Goal: Check status: Check status

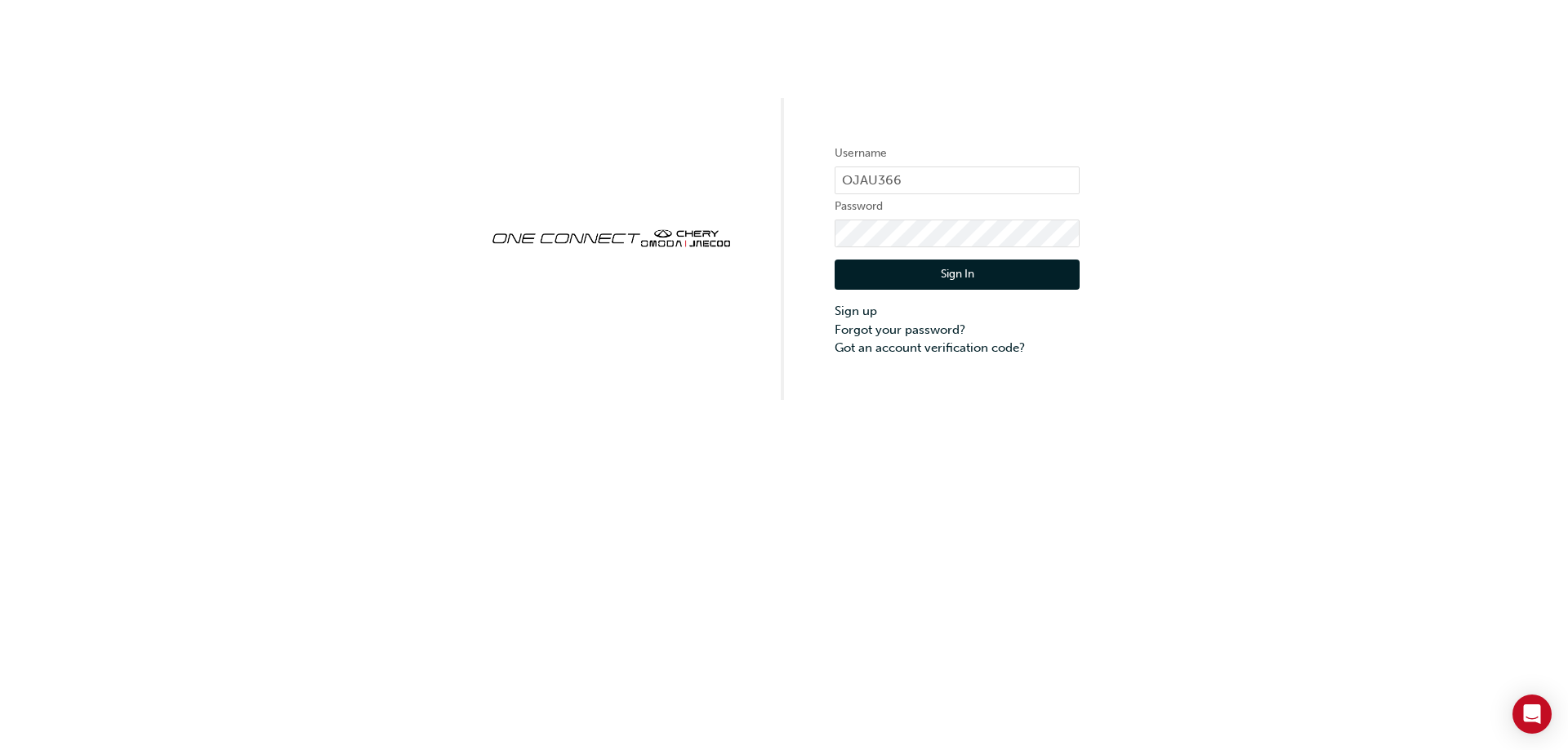
click at [885, 265] on button "Sign In" at bounding box center [957, 275] width 245 height 31
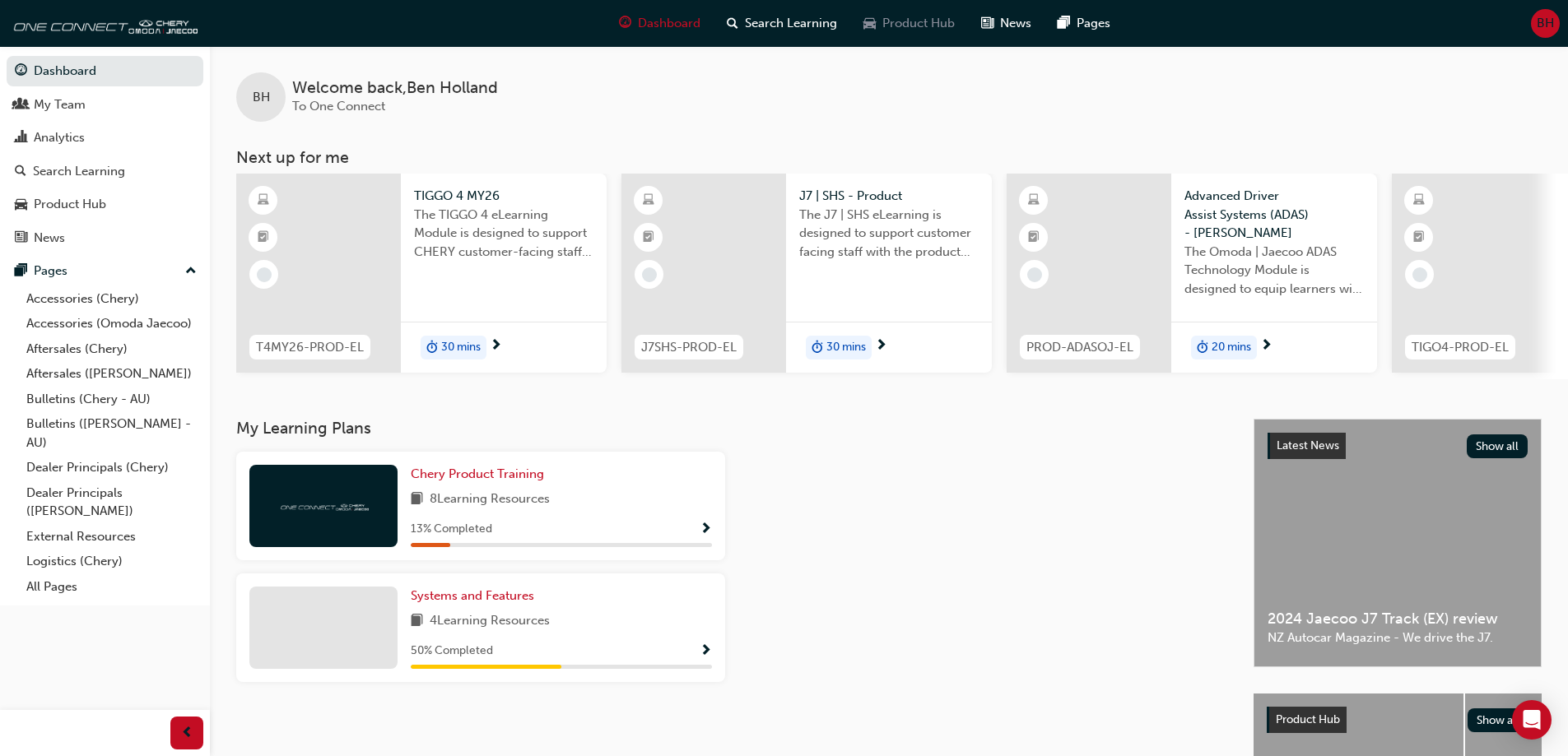
click at [920, 24] on span "Product Hub" at bounding box center [918, 23] width 72 height 19
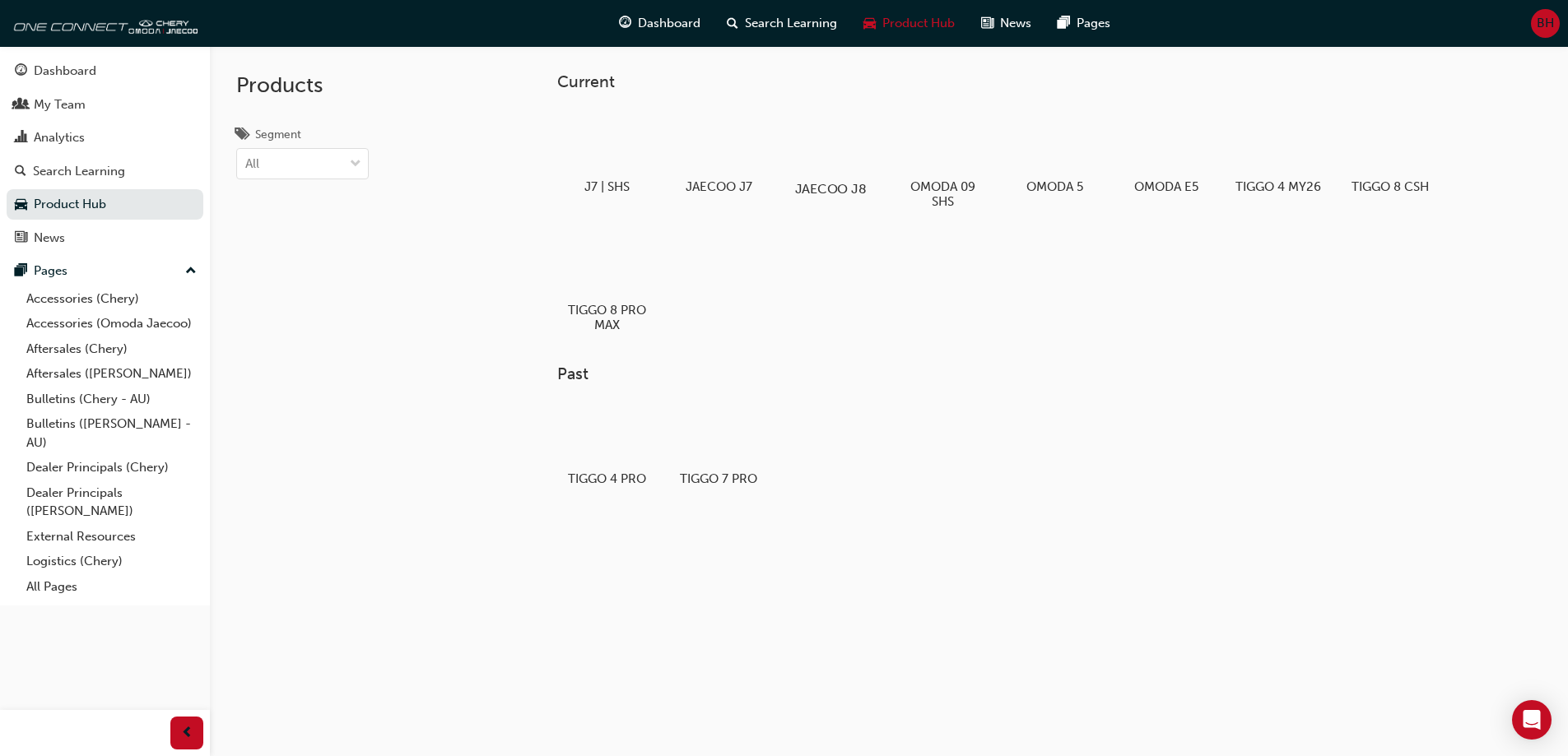
click at [844, 142] on div at bounding box center [830, 142] width 91 height 66
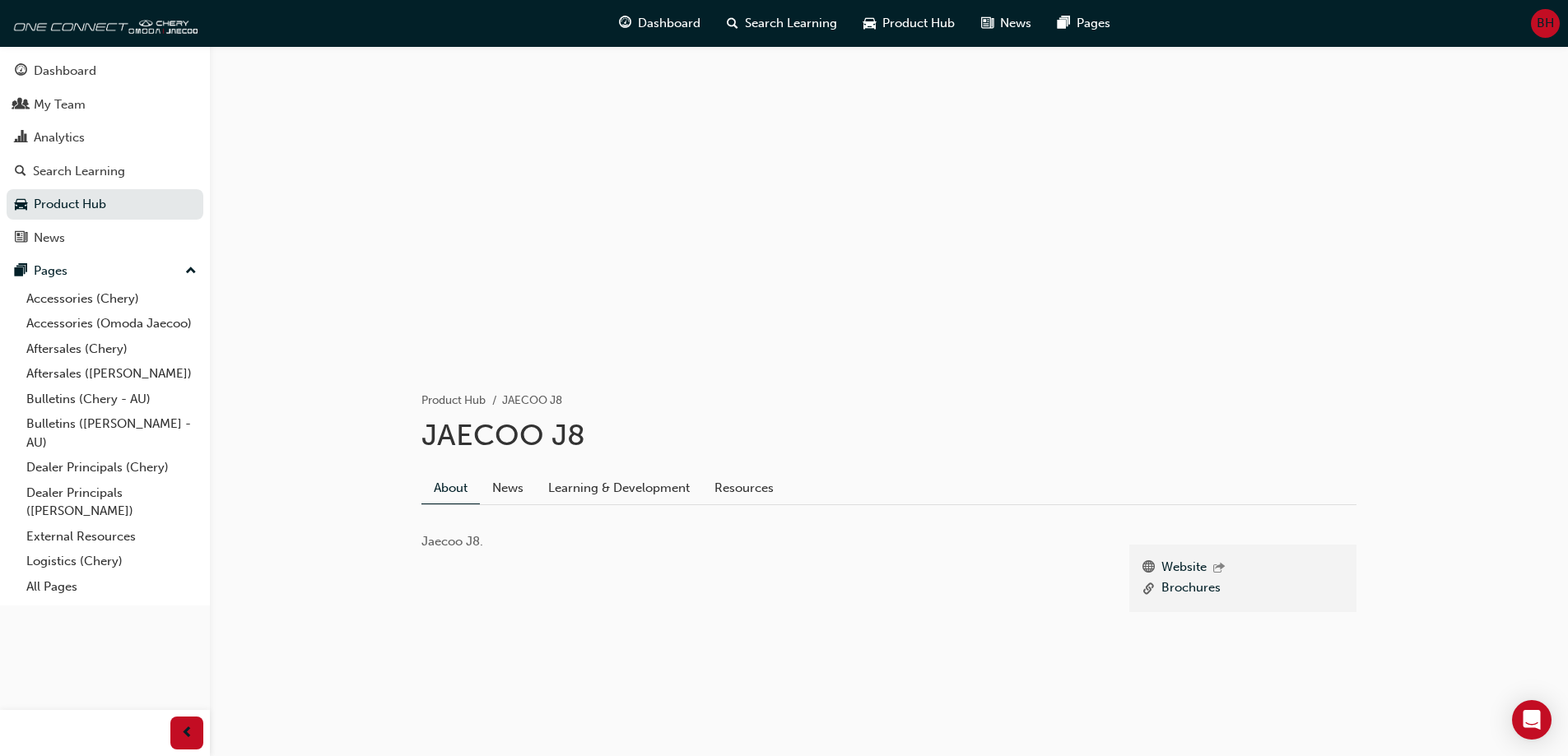
scroll to position [13, 0]
click at [755, 481] on link "Resources" at bounding box center [744, 485] width 84 height 31
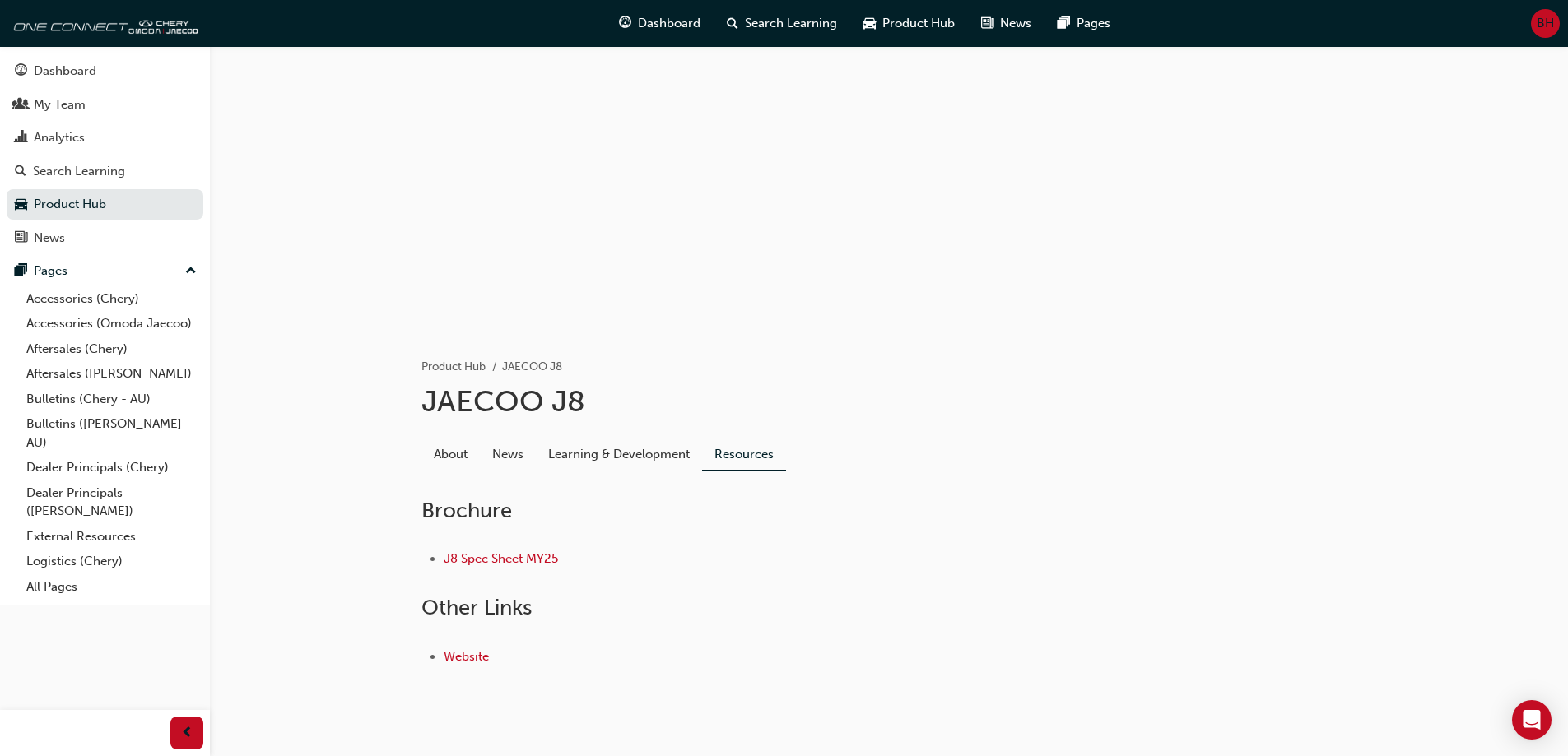
scroll to position [74, 0]
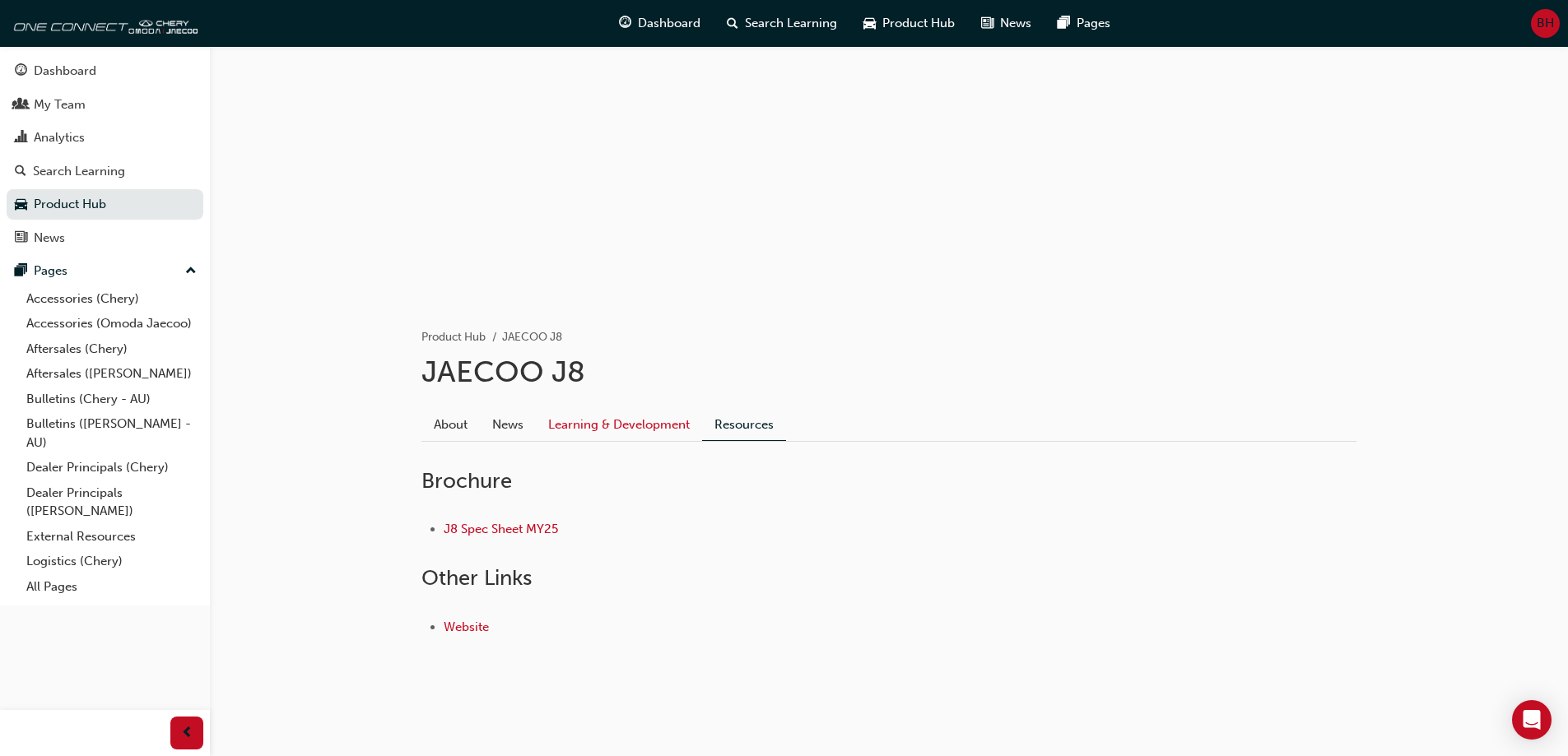
click at [594, 426] on link "Learning & Development" at bounding box center [619, 425] width 166 height 31
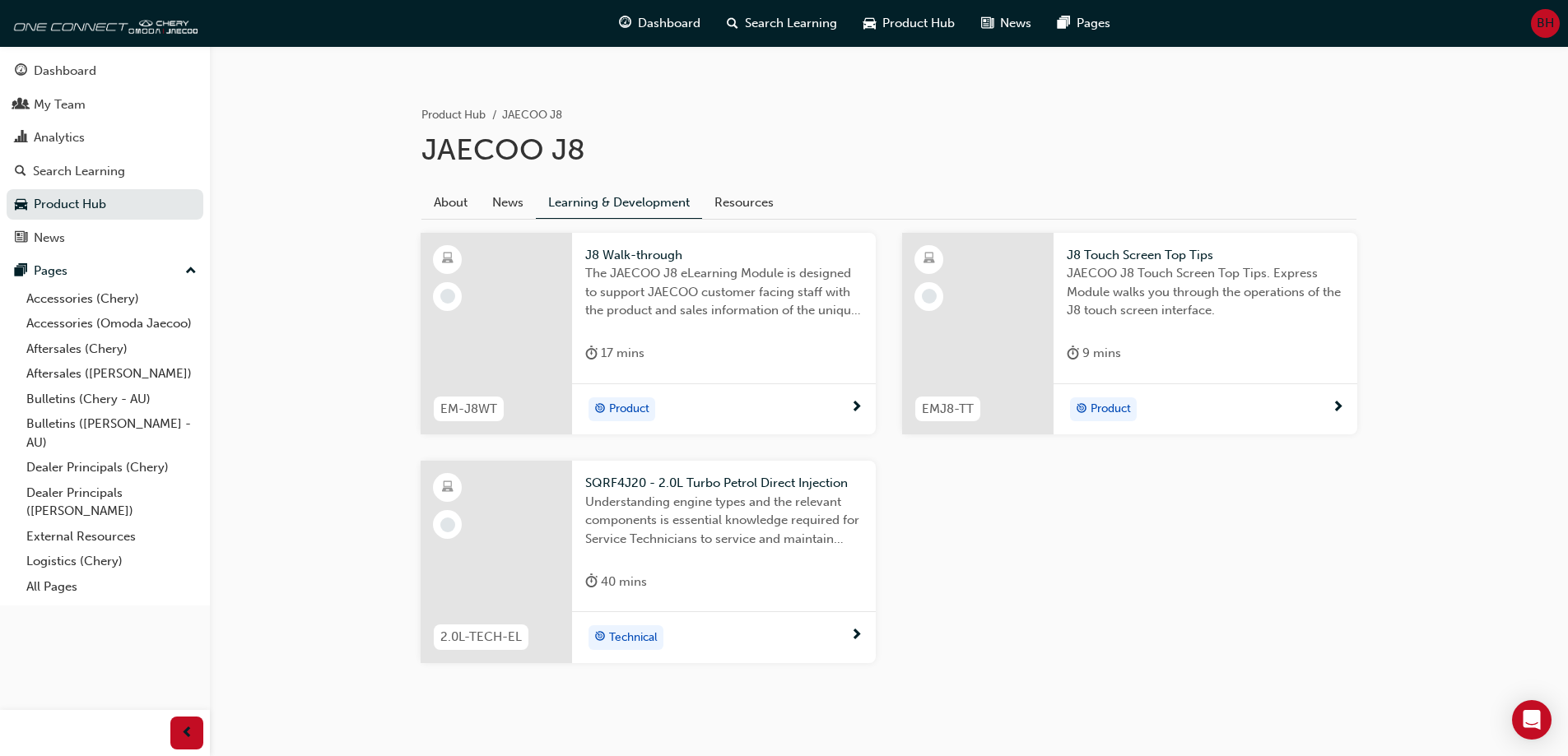
scroll to position [324, 0]
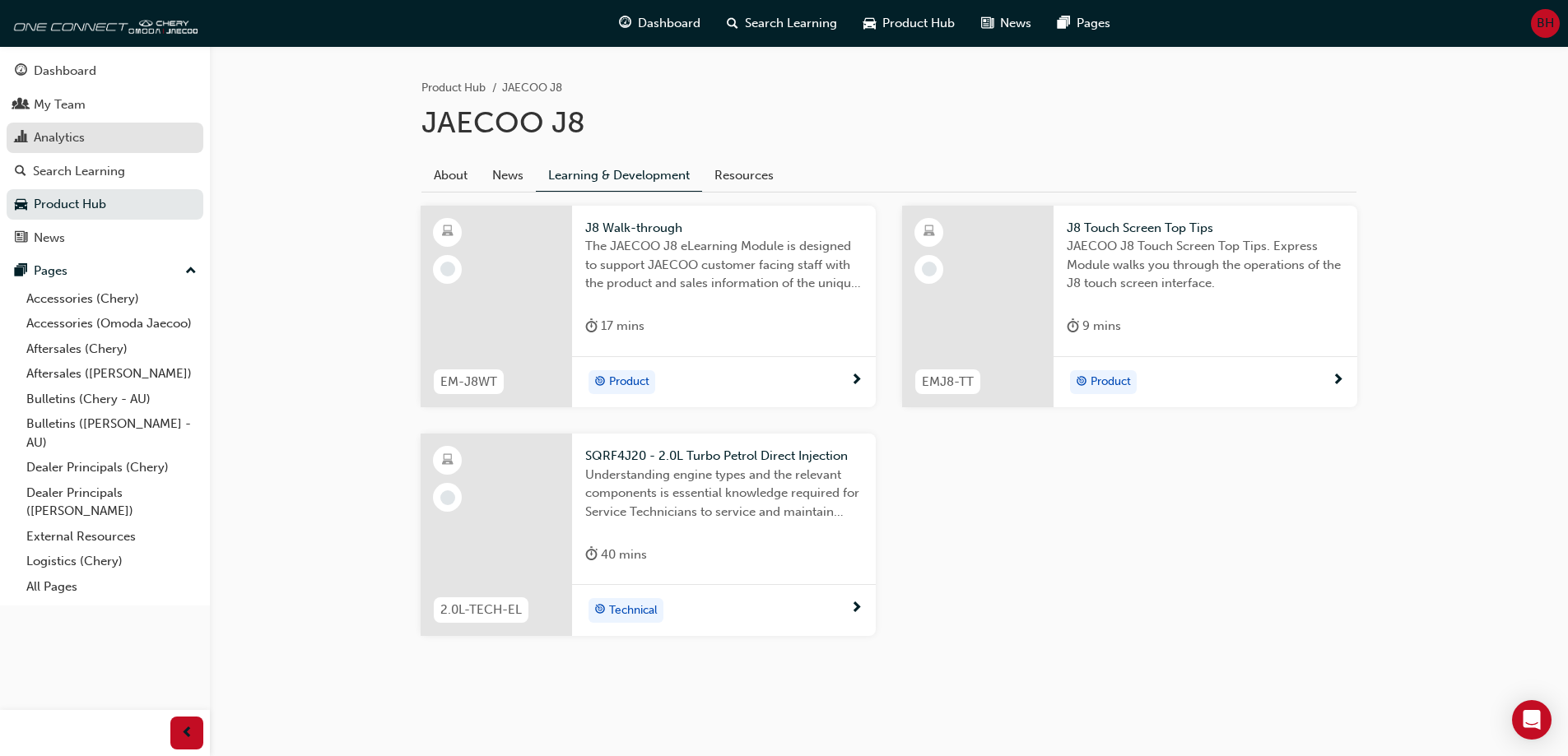
click at [55, 131] on div "Analytics" at bounding box center [60, 137] width 51 height 19
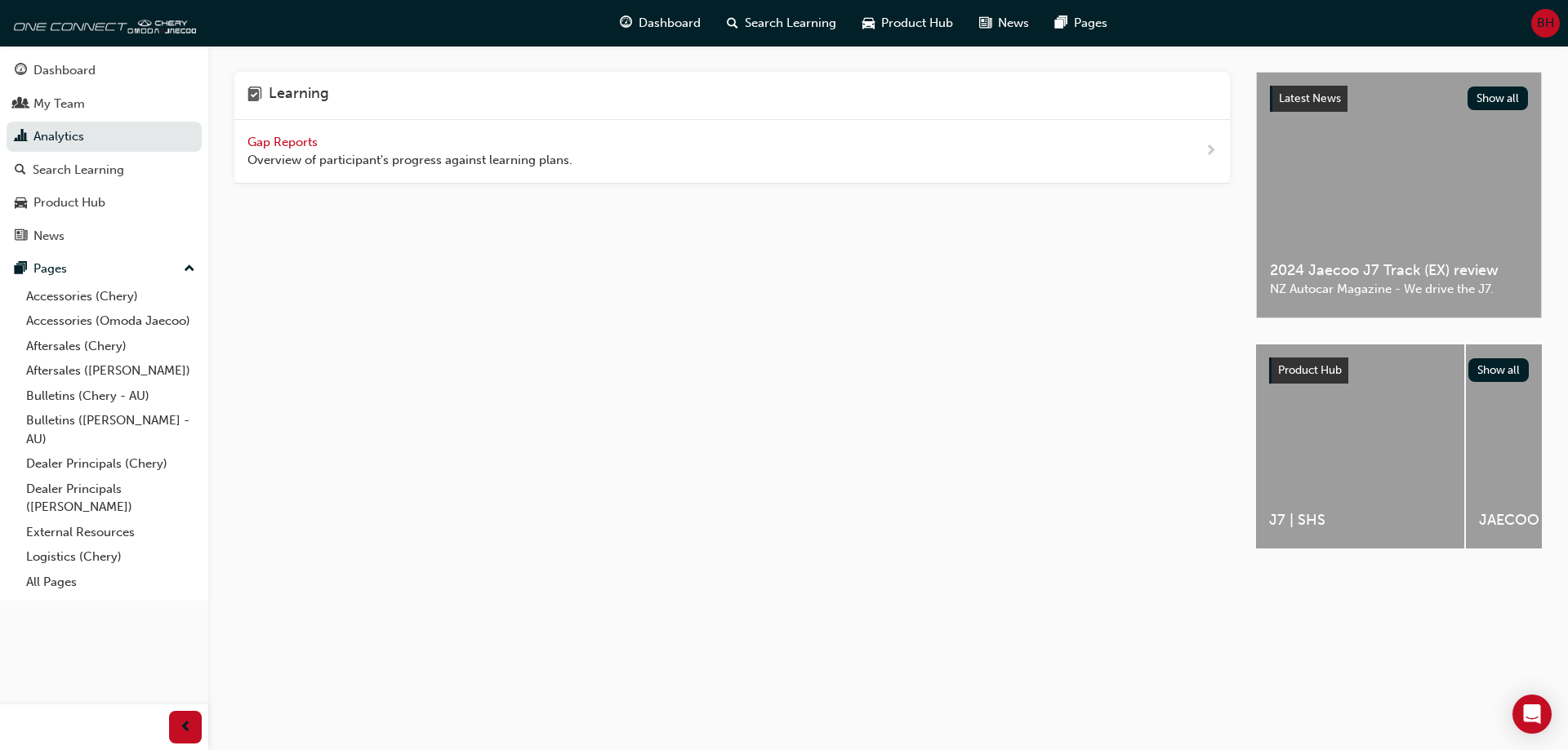
click at [308, 143] on span "Gap Reports" at bounding box center [284, 142] width 73 height 15
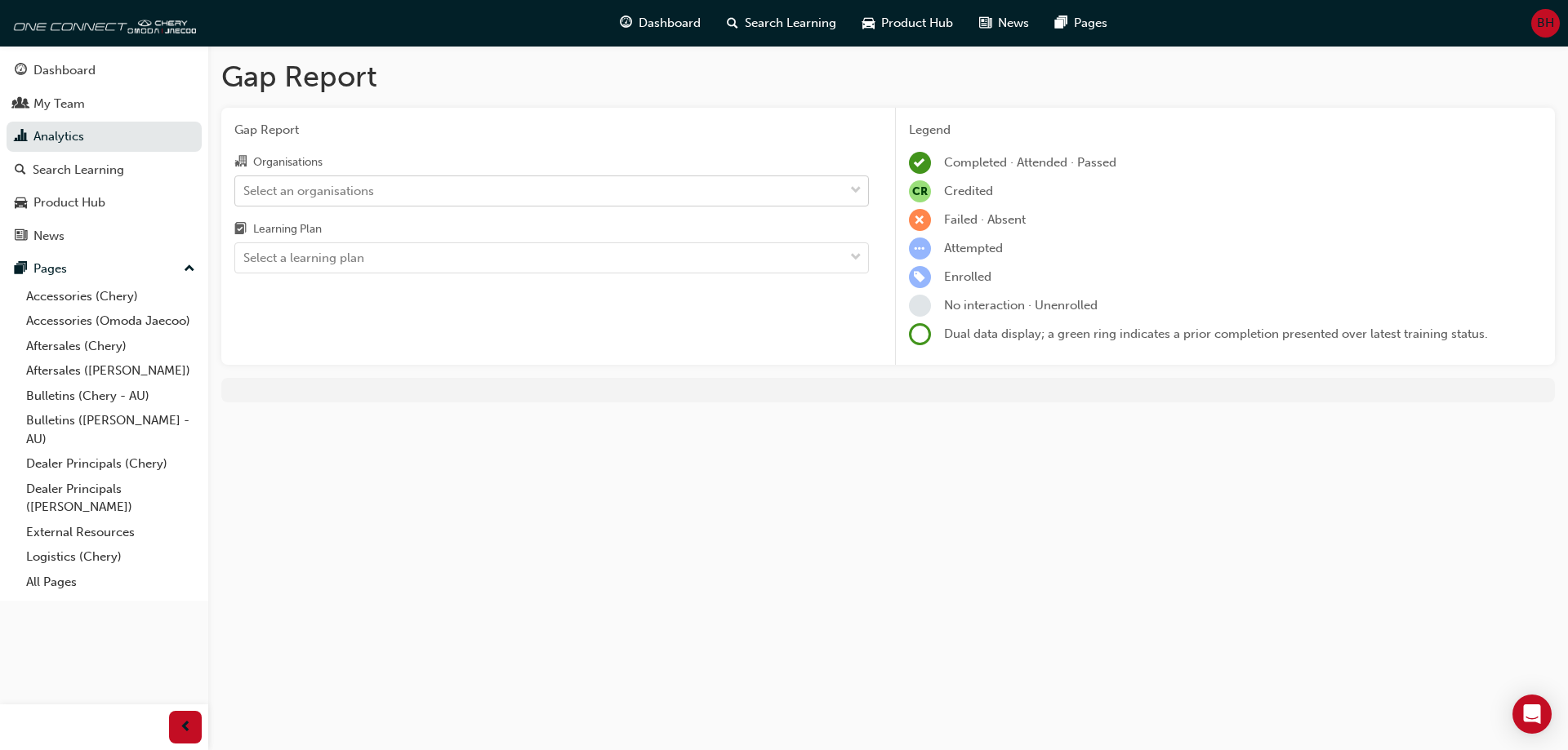
click at [395, 194] on div "Select an organisations" at bounding box center [539, 191] width 608 height 29
click at [245, 194] on input "Organisations Select an organisations" at bounding box center [244, 190] width 2 height 14
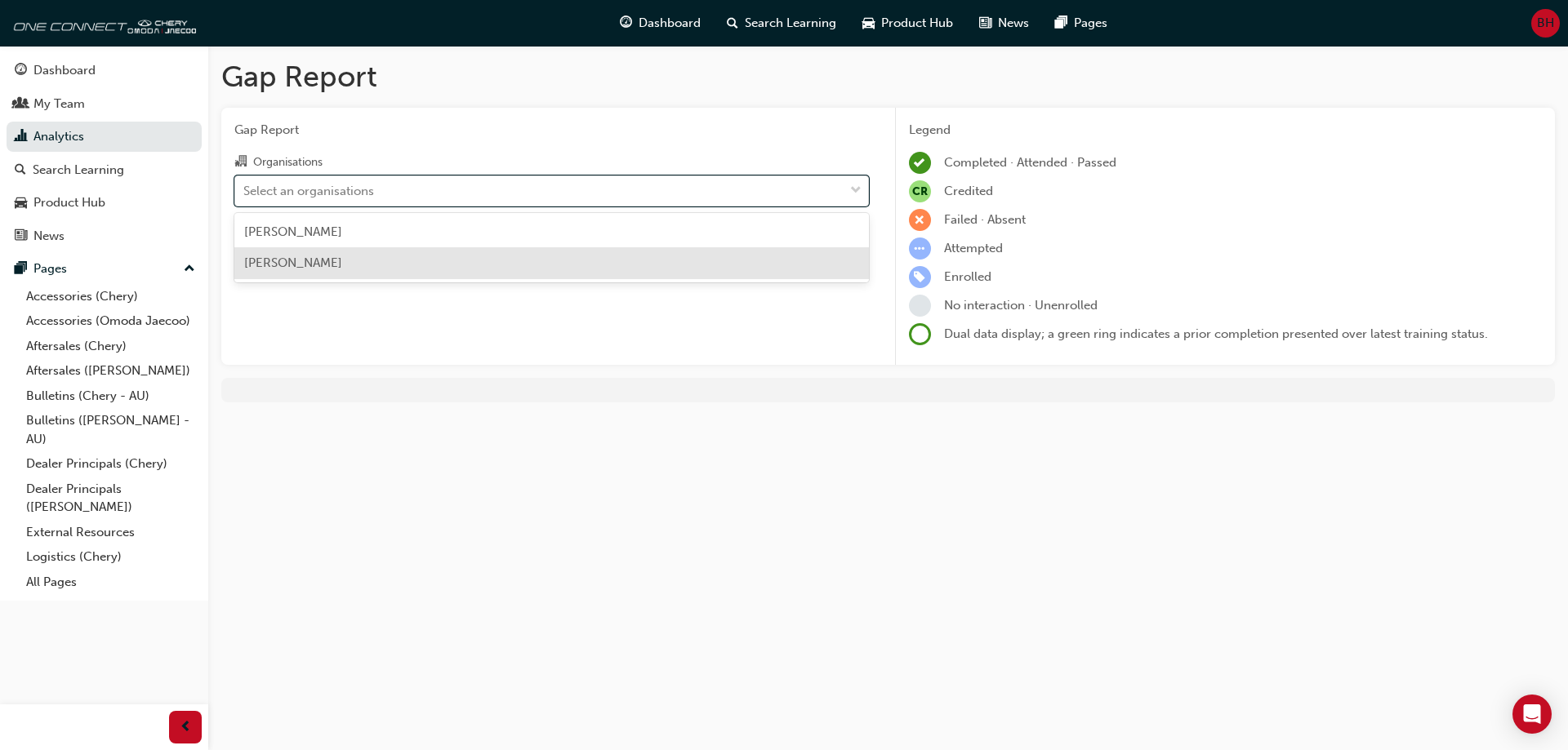
click at [315, 268] on span "[PERSON_NAME]" at bounding box center [293, 263] width 98 height 15
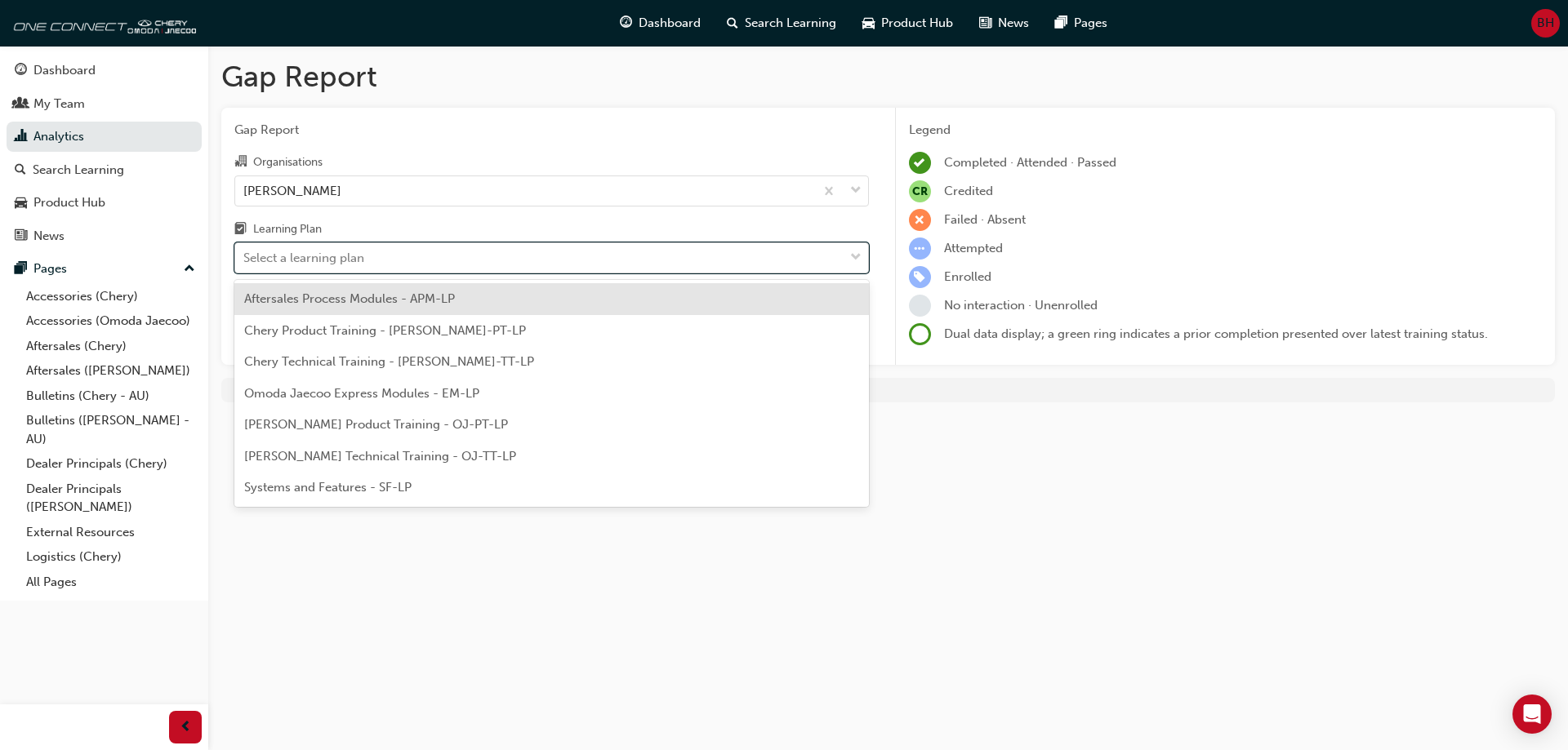
click at [371, 267] on div "Select a learning plan" at bounding box center [539, 258] width 608 height 29
click at [245, 265] on input "Learning Plan option Aftersales Process Modules - APM-LP focused, 1 of 7. 7 res…" at bounding box center [244, 257] width 2 height 14
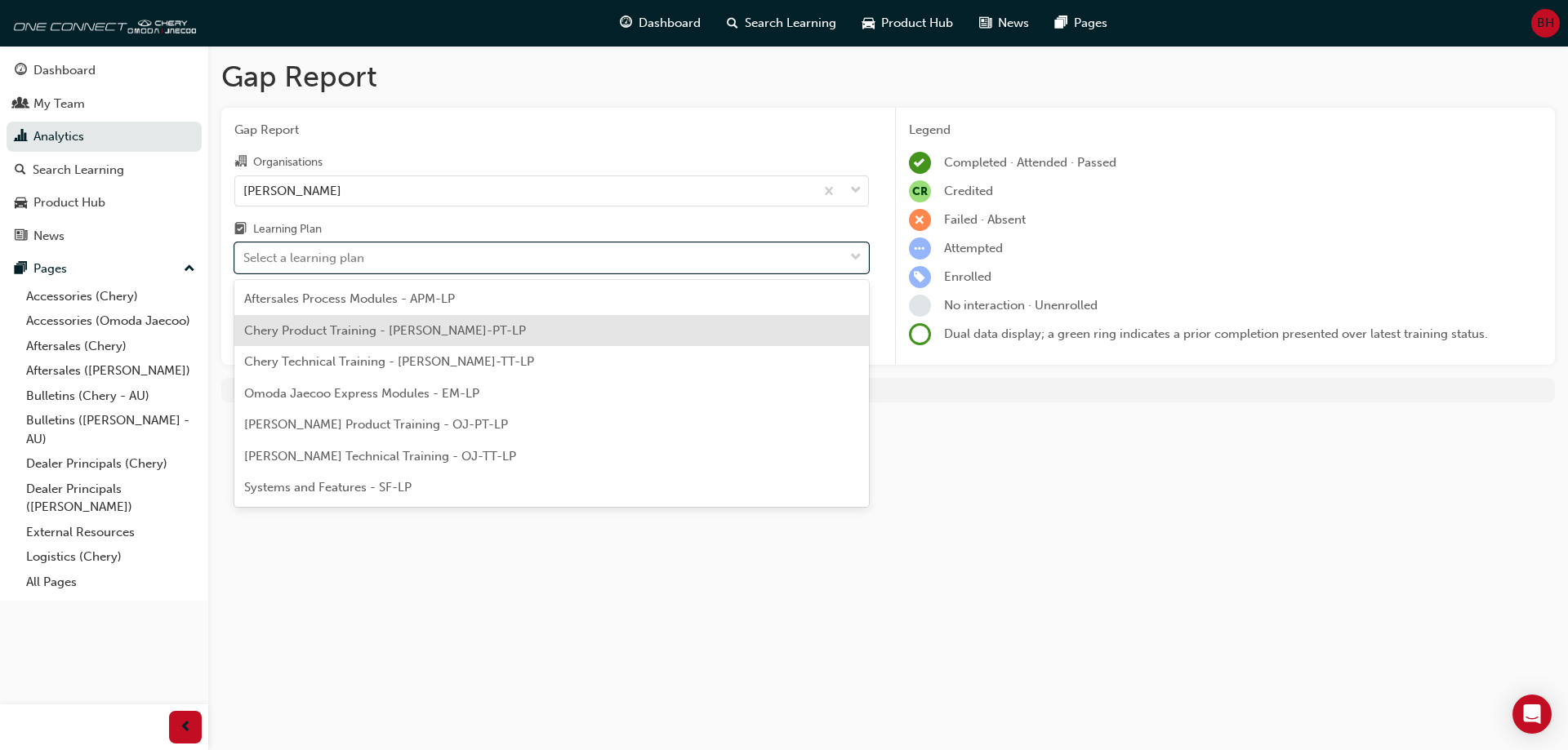
click at [348, 337] on span "Chery Product Training - [PERSON_NAME]-PT-LP" at bounding box center [385, 331] width 282 height 15
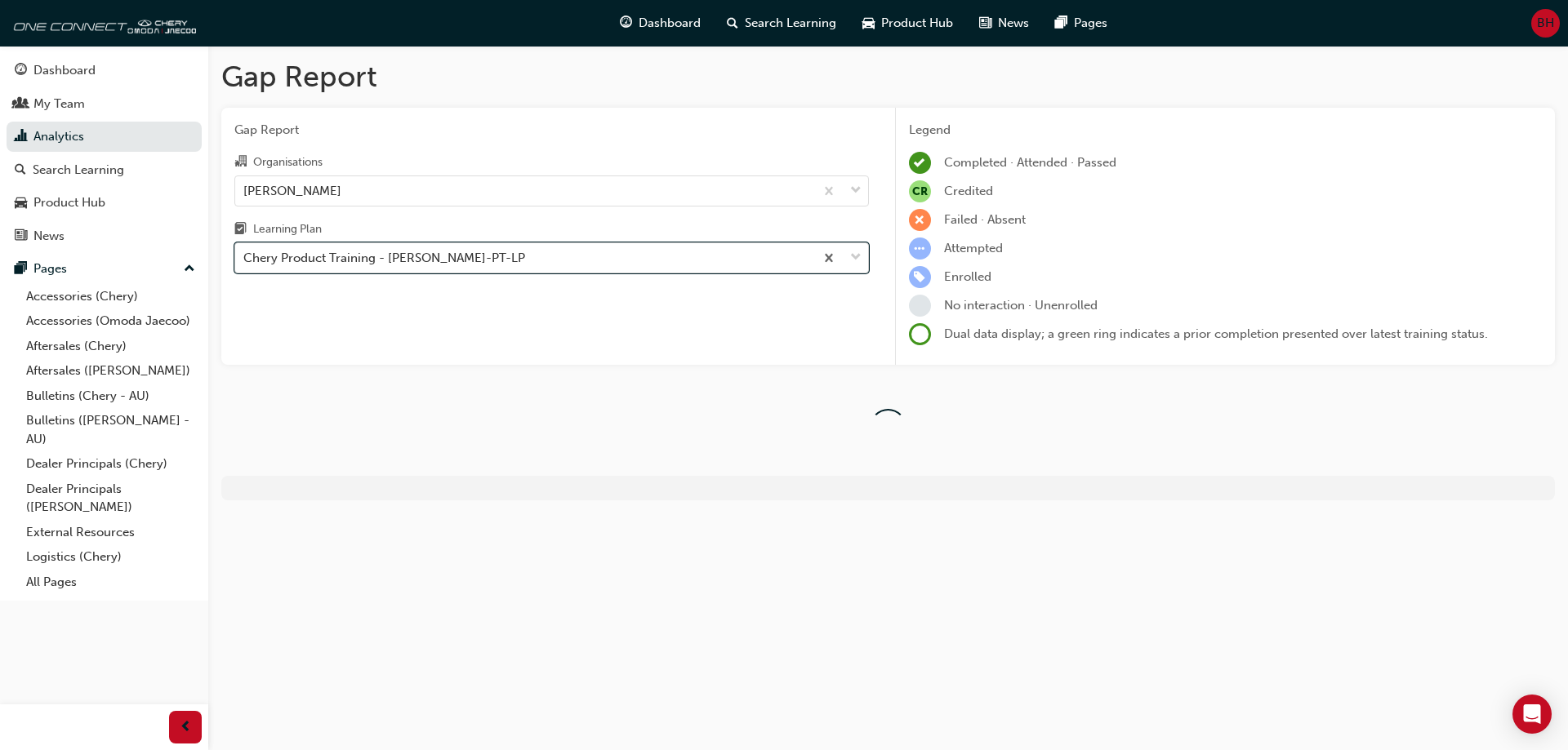
click at [726, 250] on div "Chery Product Training - [PERSON_NAME]-PT-LP" at bounding box center [524, 258] width 579 height 29
click at [245, 251] on input "Learning Plan option Chery Product Training - [PERSON_NAME]-PT-LP, selected. 0 …" at bounding box center [244, 257] width 2 height 14
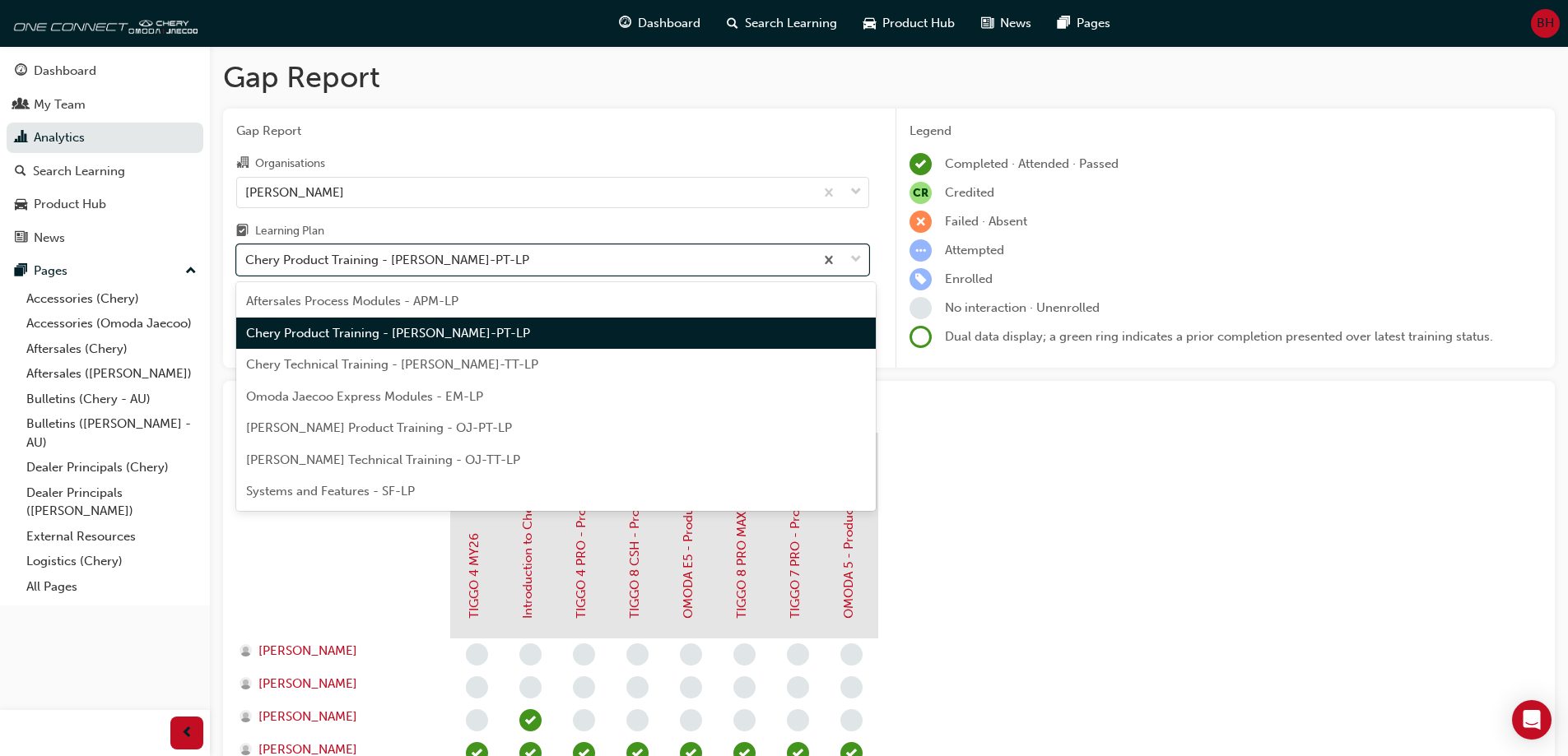
click at [691, 219] on div "Organisations [PERSON_NAME] Learning Plan option Chery Product Training - [PERS…" at bounding box center [552, 214] width 633 height 123
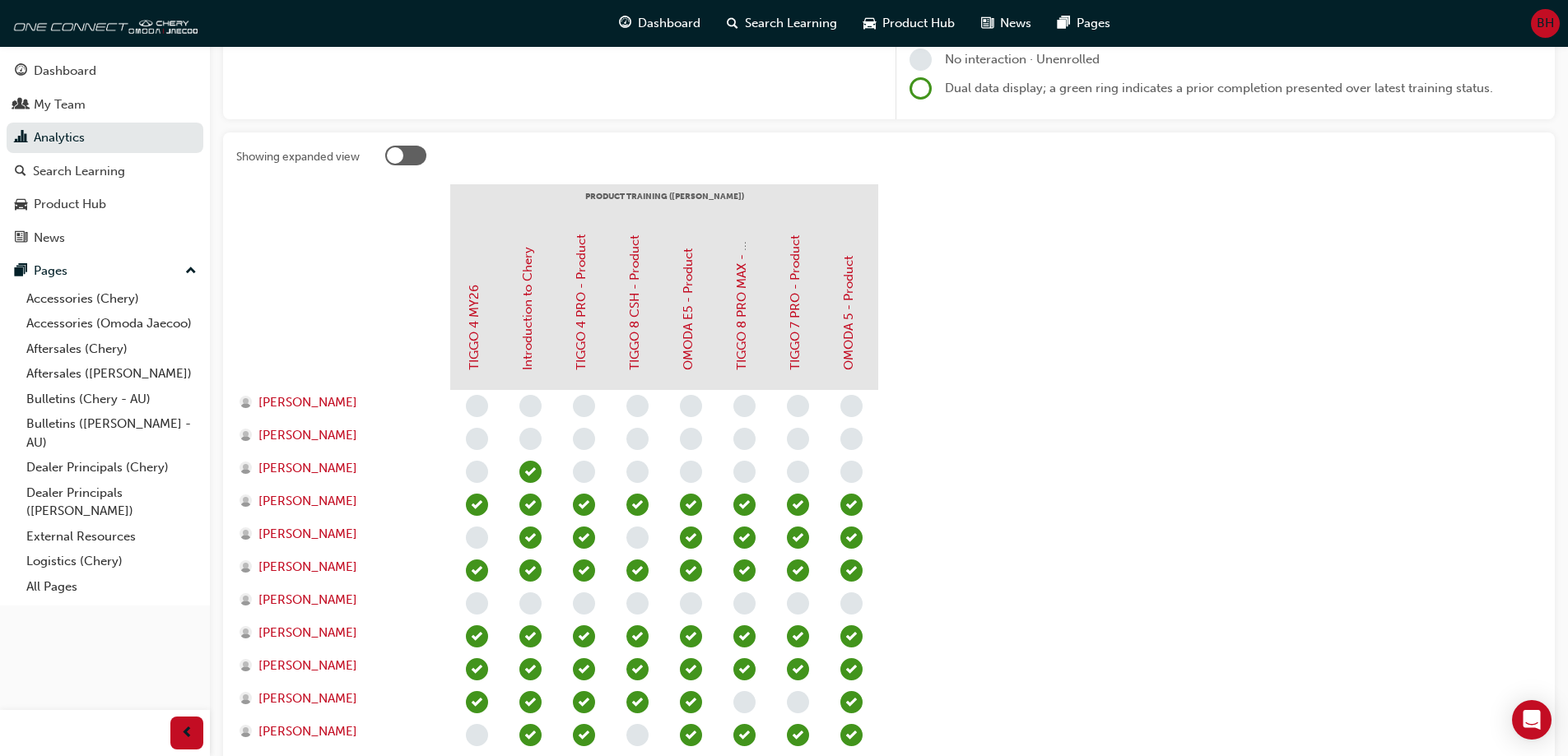
scroll to position [330, 0]
